Goal: Complete application form: Complete application form

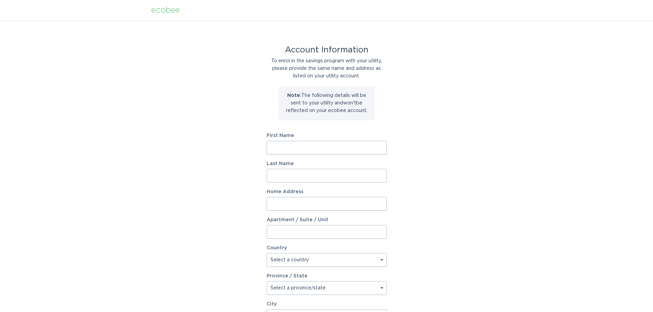
click at [298, 147] on input "First Name" at bounding box center [327, 148] width 120 height 14
type input "[PERSON_NAME]"
type input "[STREET_ADDRESS][PERSON_NAME]"
select select "US"
type input "Mesa"
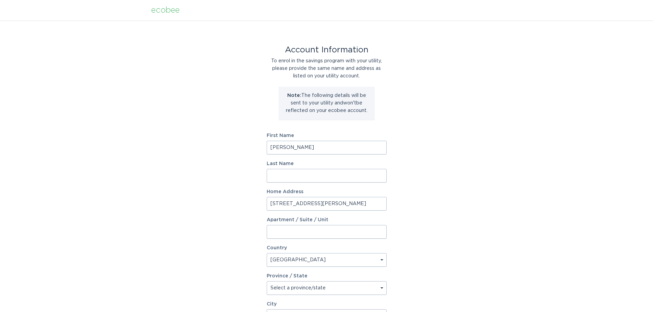
type input "85210"
select select "AZ"
click at [305, 148] on input "[PERSON_NAME]" at bounding box center [327, 148] width 120 height 14
drag, startPoint x: 369, startPoint y: 208, endPoint x: 240, endPoint y: 205, distance: 129.6
click at [240, 205] on div "Account Information To enrol in the savings program with your utility, please p…" at bounding box center [326, 210] width 653 height 379
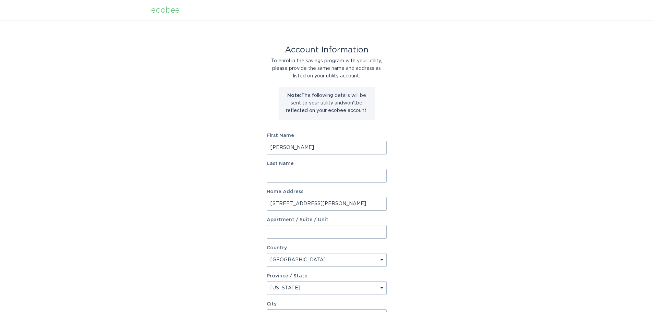
type input "951 WEST [PERSON_NAME] CIRCLE"
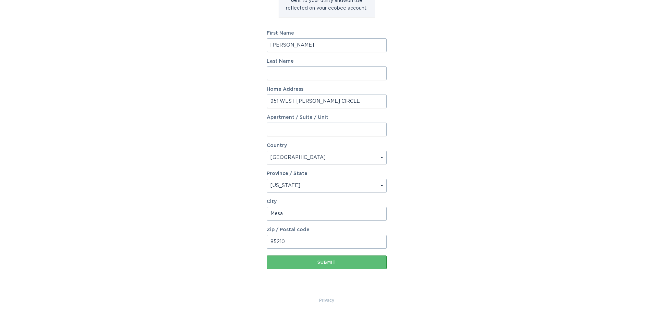
scroll to position [103, 0]
click at [316, 262] on div "Submit" at bounding box center [326, 262] width 113 height 4
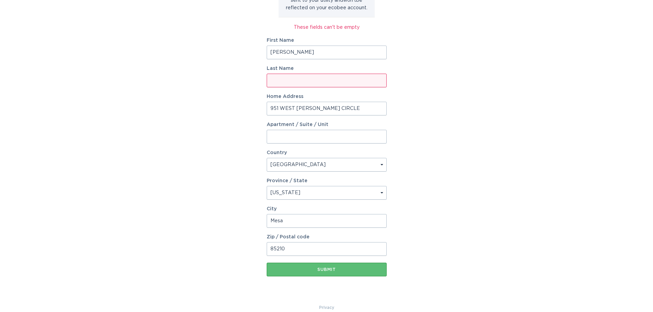
click at [287, 81] on input "Last Name" at bounding box center [327, 81] width 120 height 14
type input "[PERSON_NAME]"
click at [209, 104] on div "Account Information To enrol in the savings program with your utility, please p…" at bounding box center [326, 111] width 653 height 386
click at [319, 270] on div "Submit" at bounding box center [326, 270] width 113 height 4
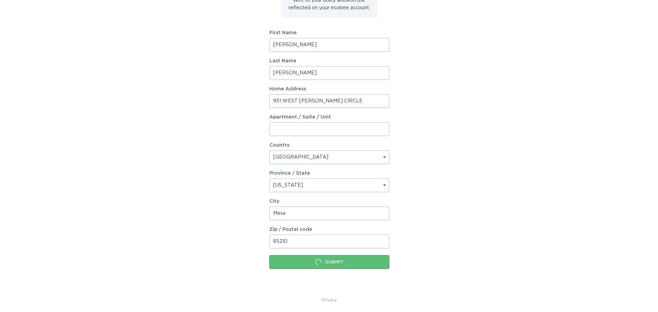
scroll to position [0, 0]
